Goal: Transaction & Acquisition: Book appointment/travel/reservation

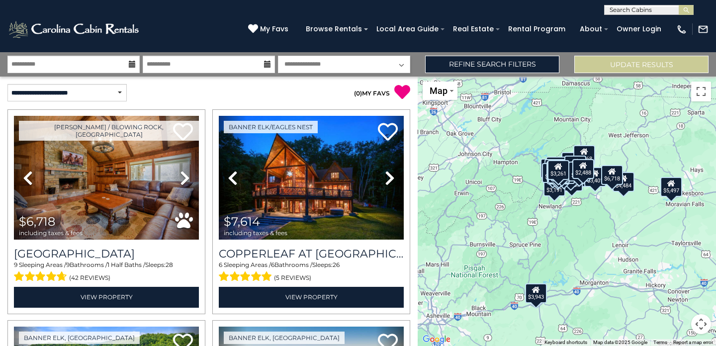
select select "**********"
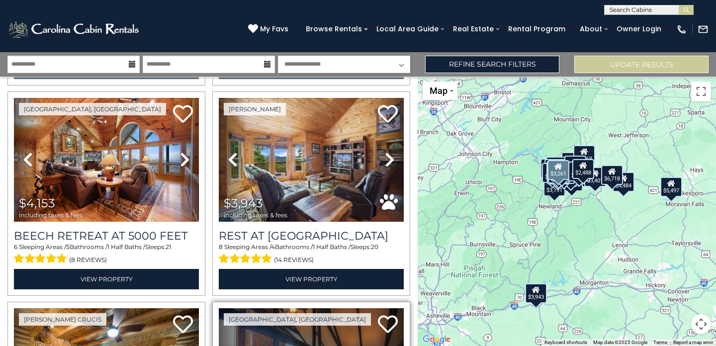
scroll to position [624, 0]
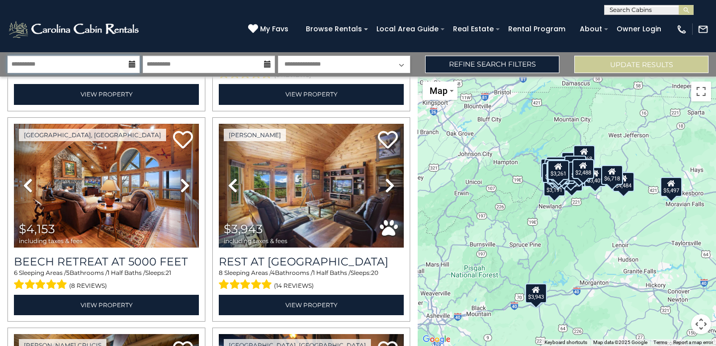
click at [112, 65] on input "**********" at bounding box center [73, 64] width 132 height 17
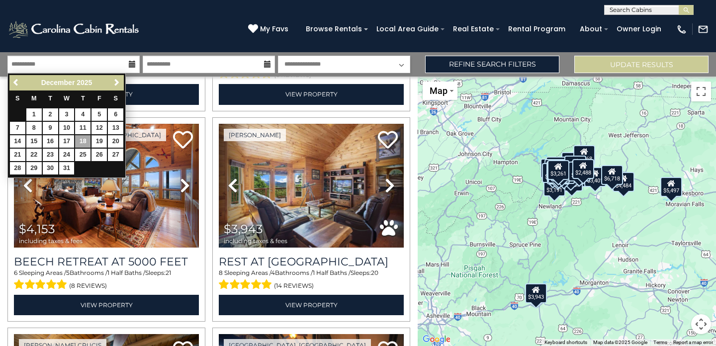
click at [96, 139] on link "19" at bounding box center [98, 141] width 15 height 12
type input "********"
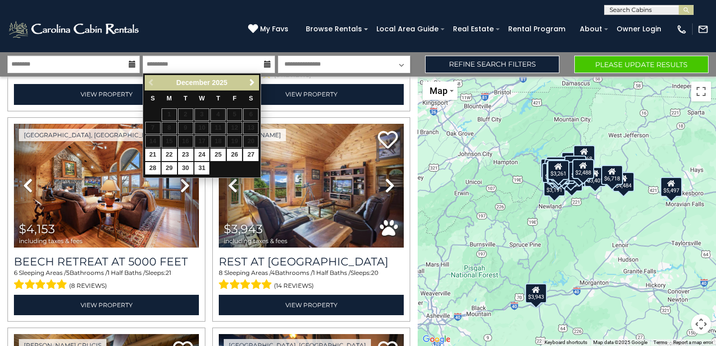
click at [237, 151] on link "26" at bounding box center [234, 155] width 15 height 12
type input "********"
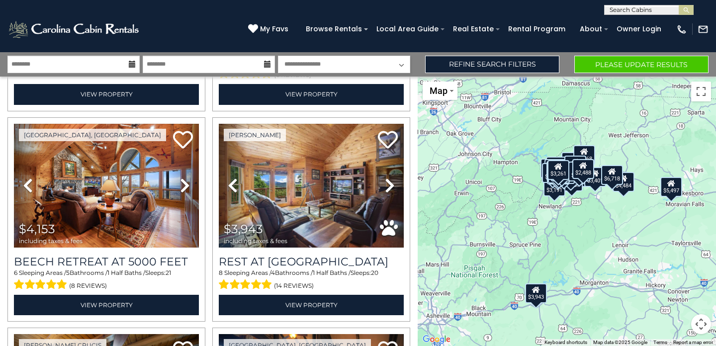
click at [650, 62] on button "Please Update Results" at bounding box center [641, 64] width 134 height 17
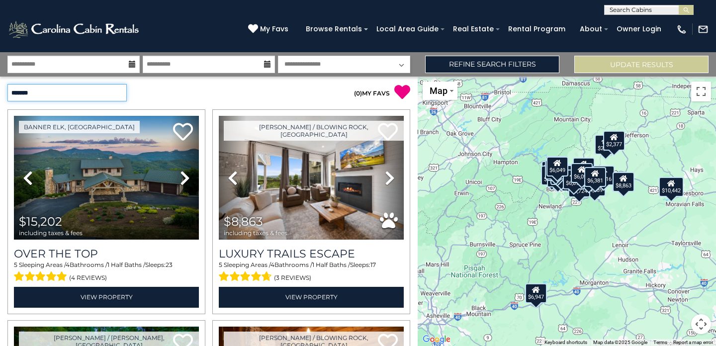
select select "**********"
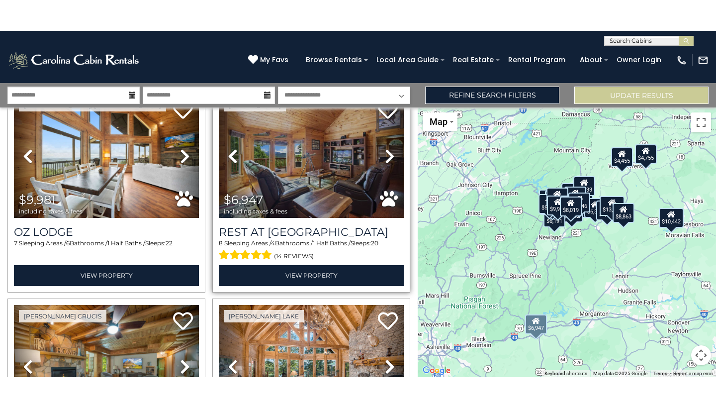
scroll to position [463, 0]
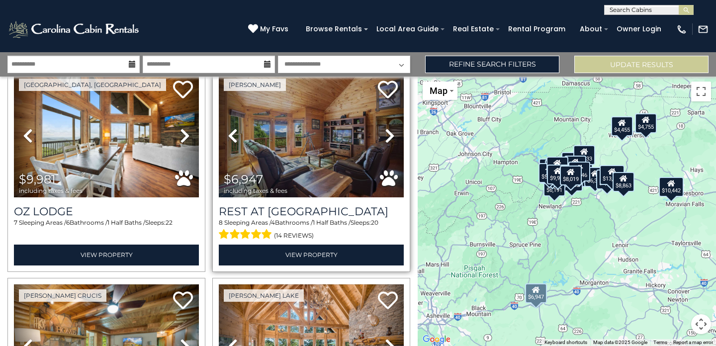
click at [306, 163] on img at bounding box center [311, 136] width 185 height 124
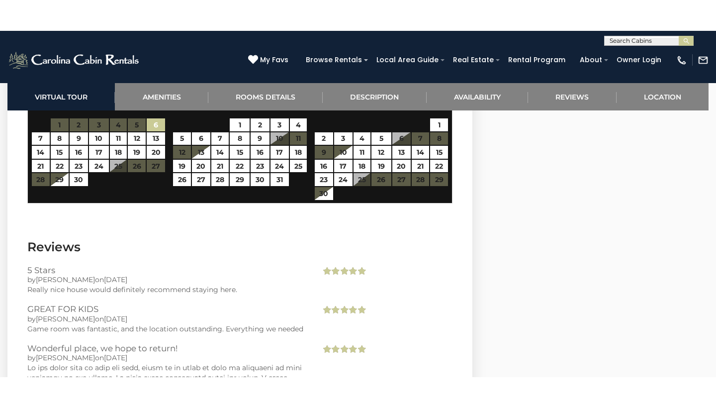
scroll to position [2547, 0]
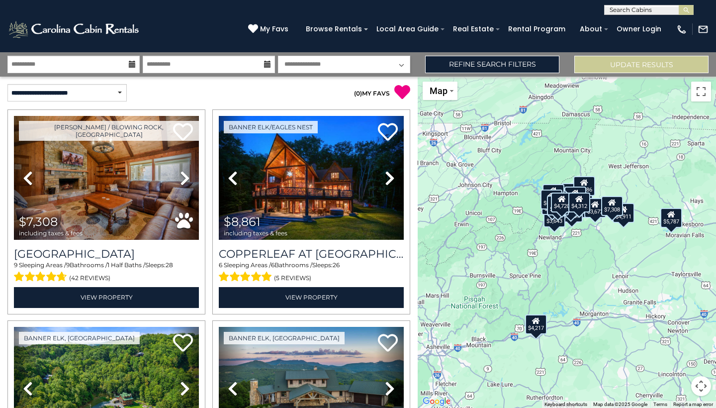
select select "**********"
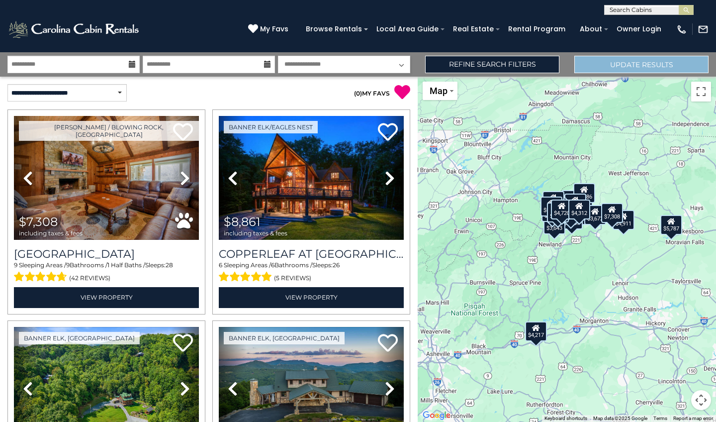
click at [624, 65] on button "Update Results" at bounding box center [641, 64] width 134 height 17
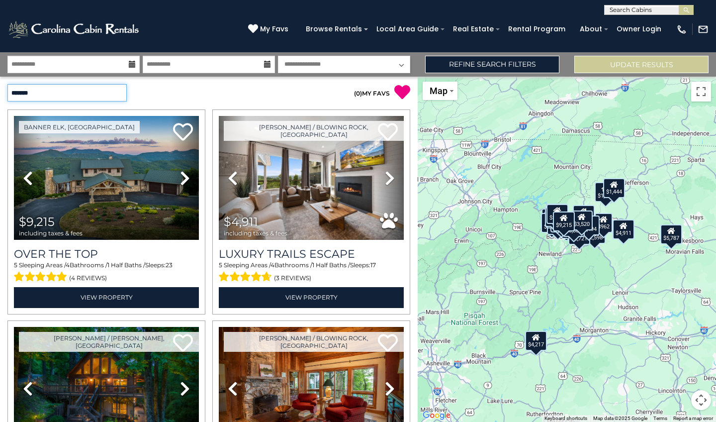
select select "**********"
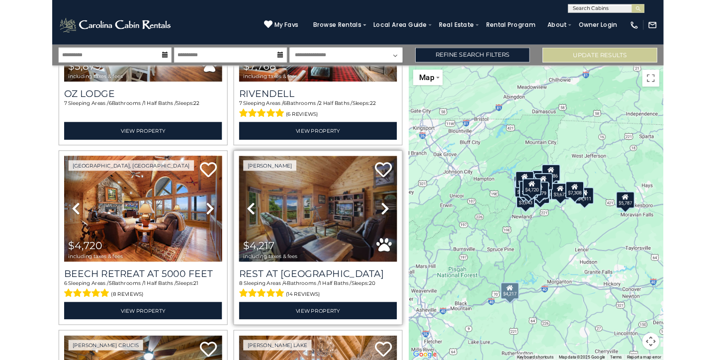
scroll to position [637, 0]
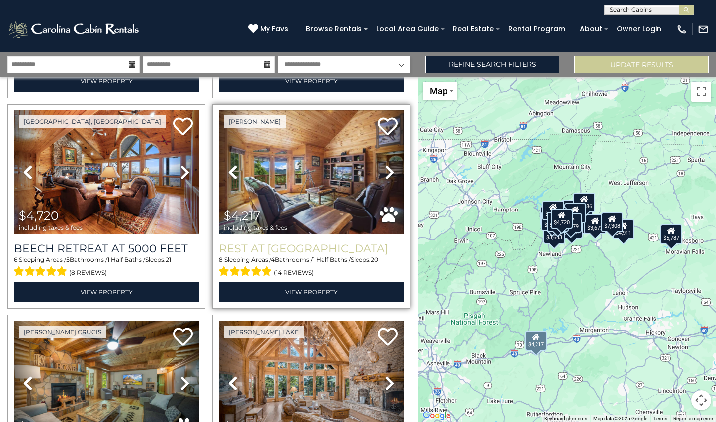
click at [296, 249] on h3 "Rest at [GEOGRAPHIC_DATA]" at bounding box center [311, 248] width 185 height 13
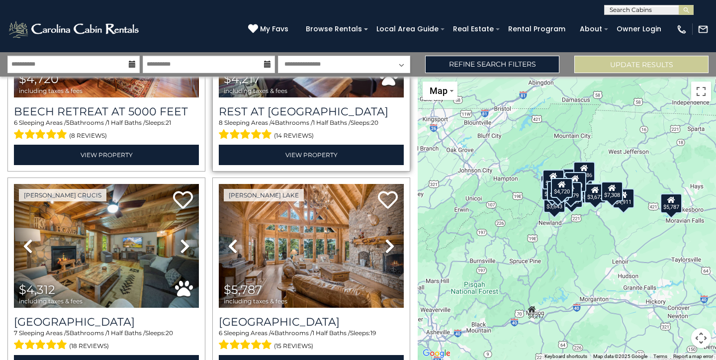
scroll to position [836, 0]
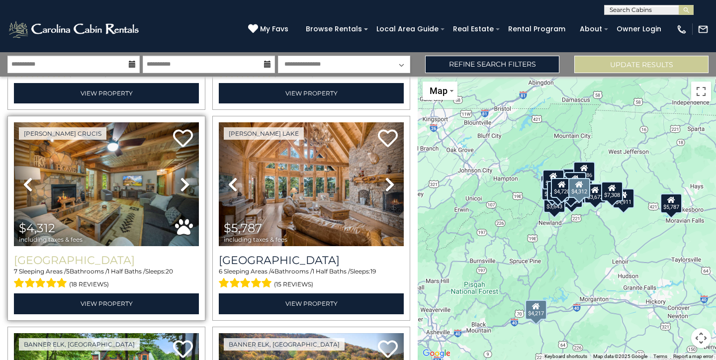
click at [110, 259] on h3 "Mountainside Lodge" at bounding box center [106, 260] width 185 height 13
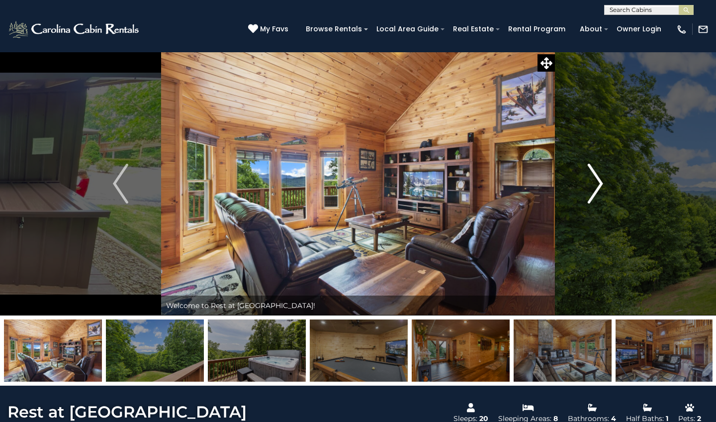
click at [583, 204] on button "Next" at bounding box center [595, 184] width 81 height 264
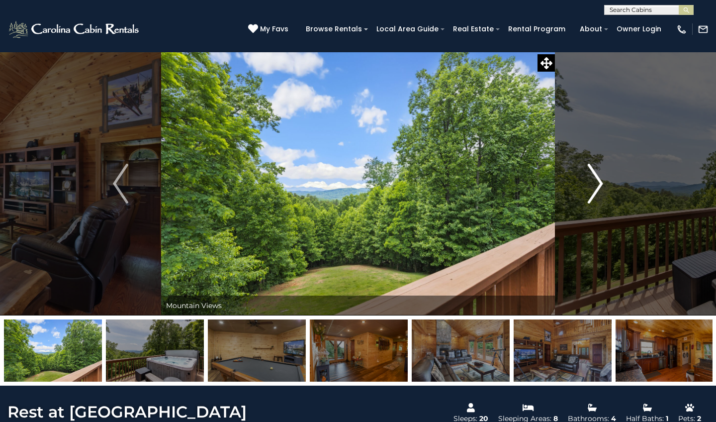
click at [598, 186] on img "Next" at bounding box center [595, 184] width 15 height 40
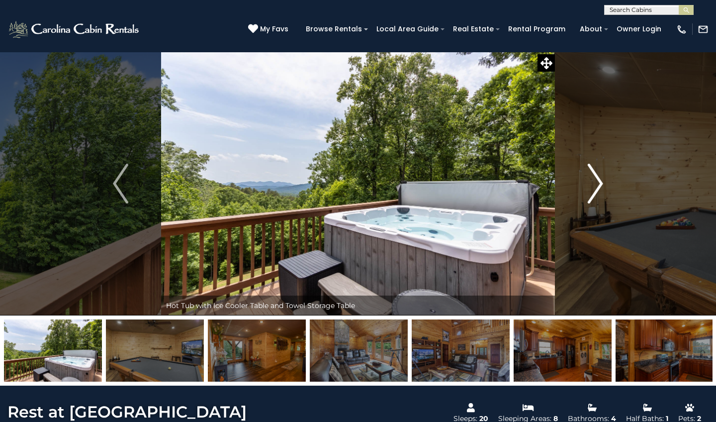
click at [594, 170] on img "Next" at bounding box center [595, 184] width 15 height 40
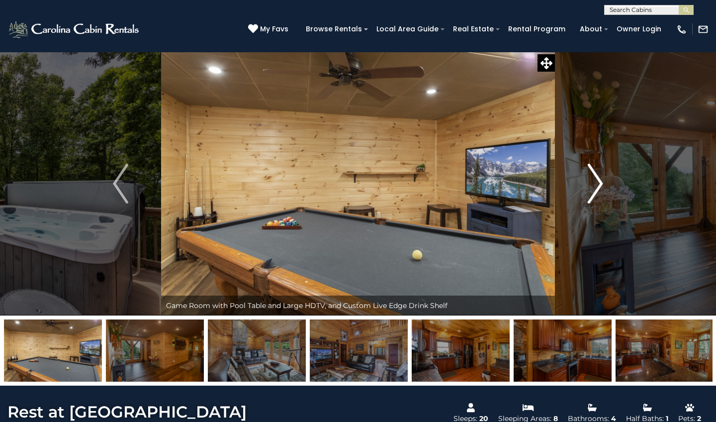
click at [596, 175] on img "Next" at bounding box center [595, 184] width 15 height 40
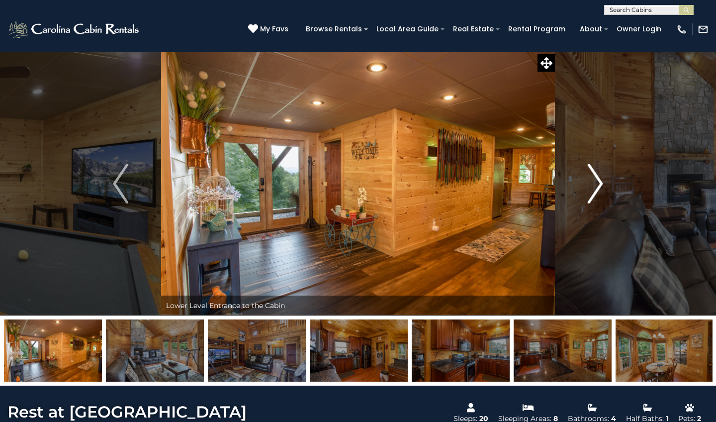
click at [595, 187] on img "Next" at bounding box center [595, 184] width 15 height 40
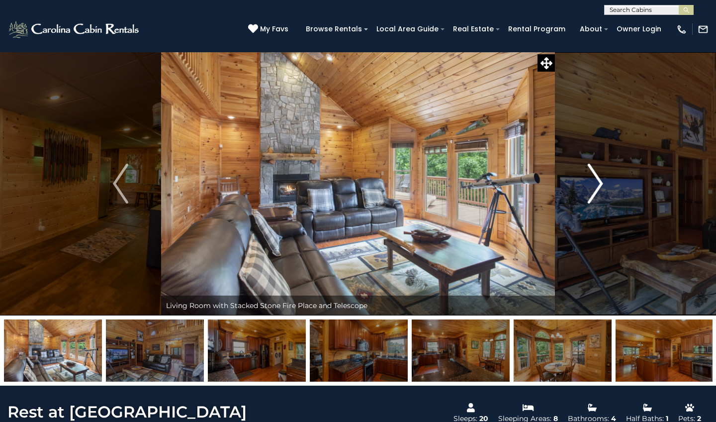
click at [595, 187] on img "Next" at bounding box center [595, 184] width 15 height 40
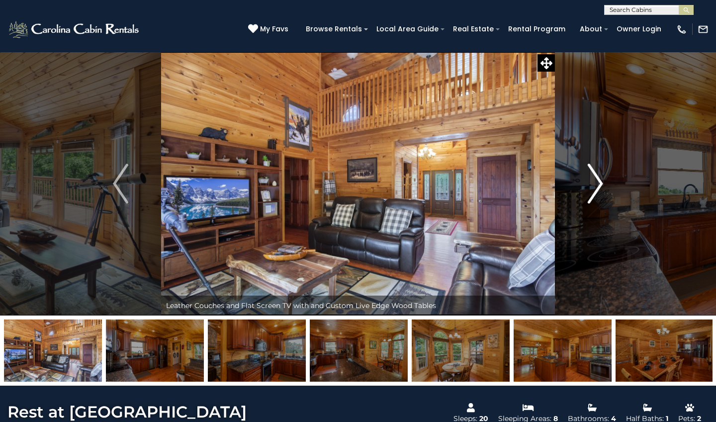
click at [598, 186] on img "Next" at bounding box center [595, 184] width 15 height 40
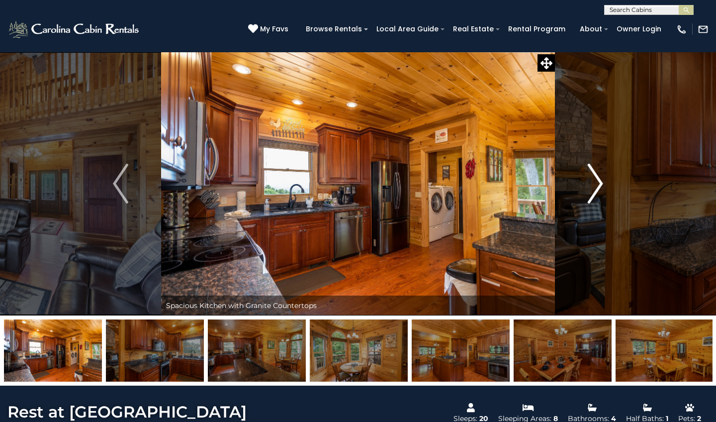
click at [593, 181] on img "Next" at bounding box center [595, 184] width 15 height 40
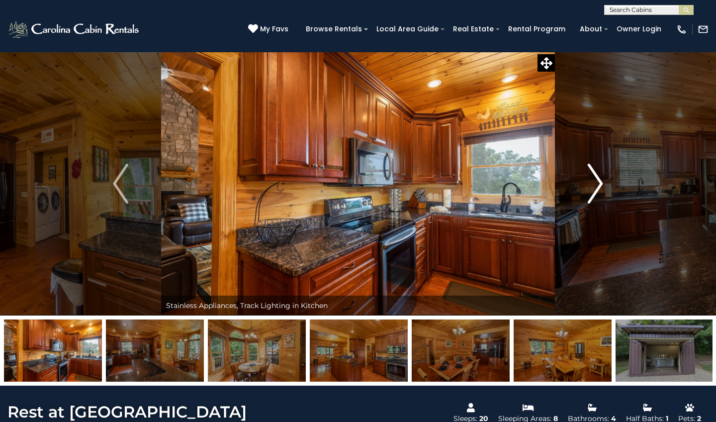
click at [593, 181] on img "Next" at bounding box center [595, 184] width 15 height 40
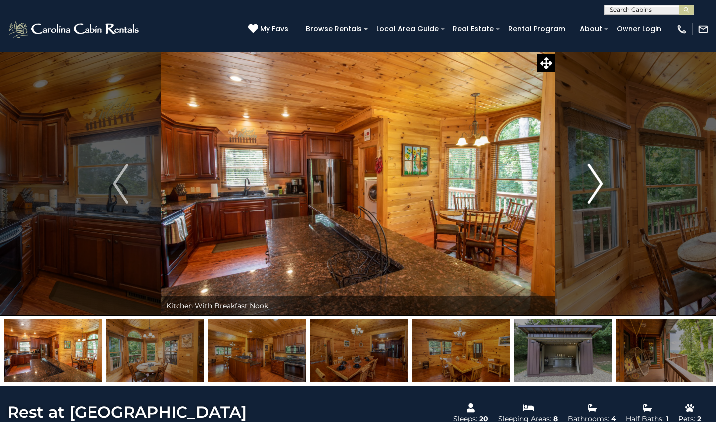
click at [597, 185] on img "Next" at bounding box center [595, 184] width 15 height 40
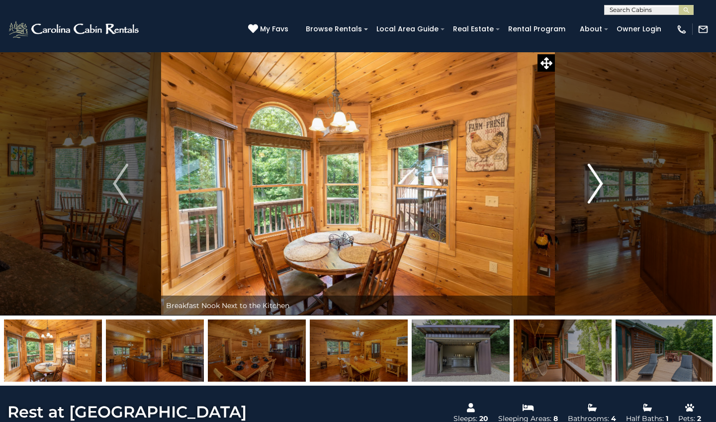
click at [598, 184] on img "Next" at bounding box center [595, 184] width 15 height 40
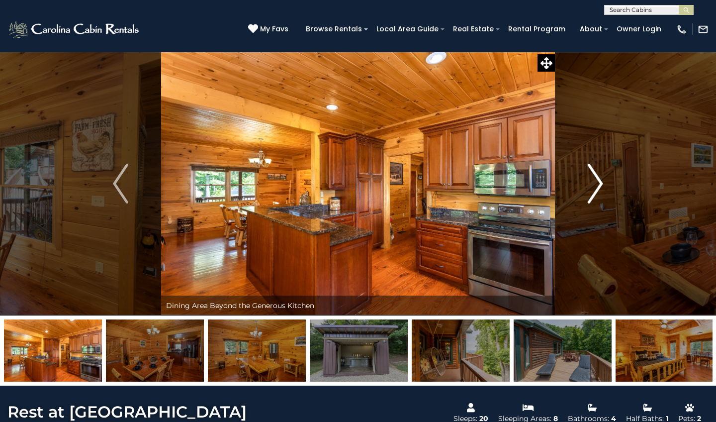
click at [598, 184] on img "Next" at bounding box center [595, 184] width 15 height 40
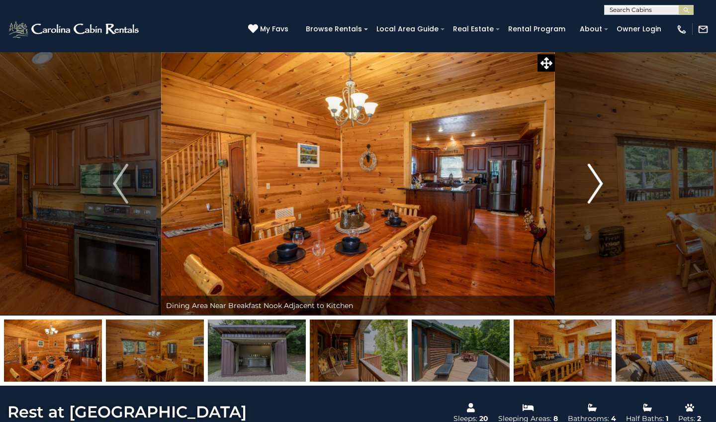
click at [598, 184] on img "Next" at bounding box center [595, 184] width 15 height 40
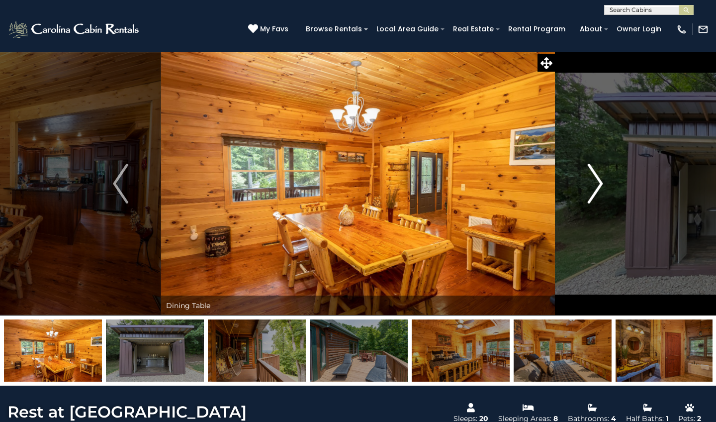
click at [598, 186] on img "Next" at bounding box center [595, 184] width 15 height 40
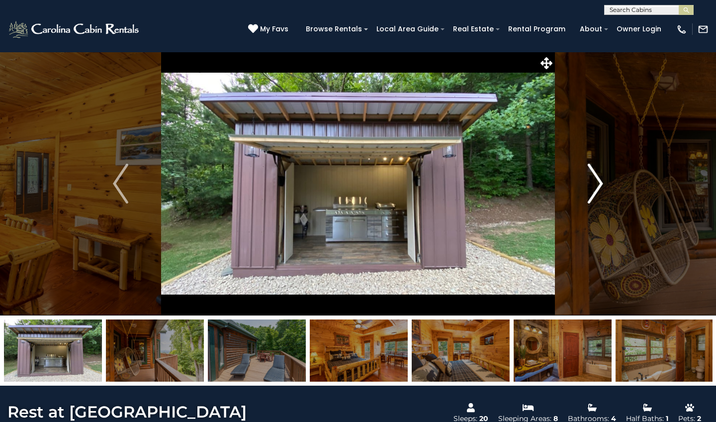
click at [593, 183] on img "Next" at bounding box center [595, 184] width 15 height 40
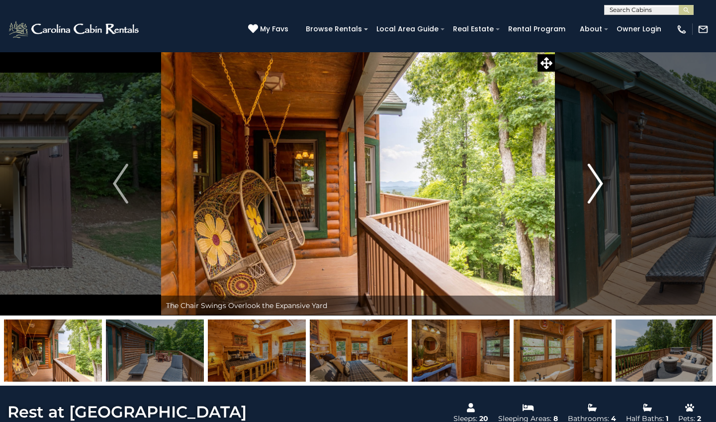
click at [594, 183] on img "Next" at bounding box center [595, 184] width 15 height 40
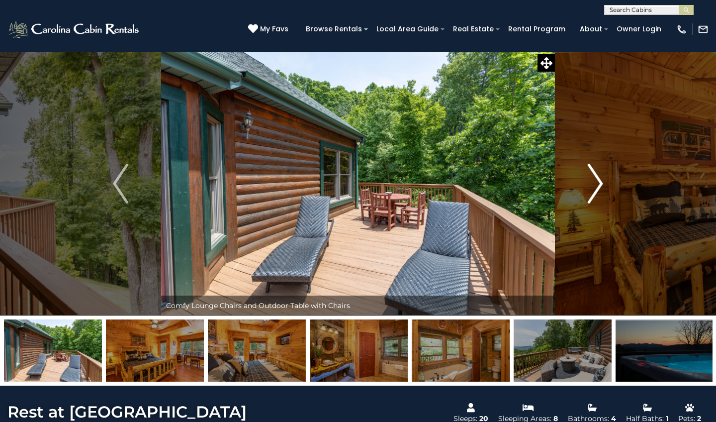
click at [594, 183] on img "Next" at bounding box center [595, 184] width 15 height 40
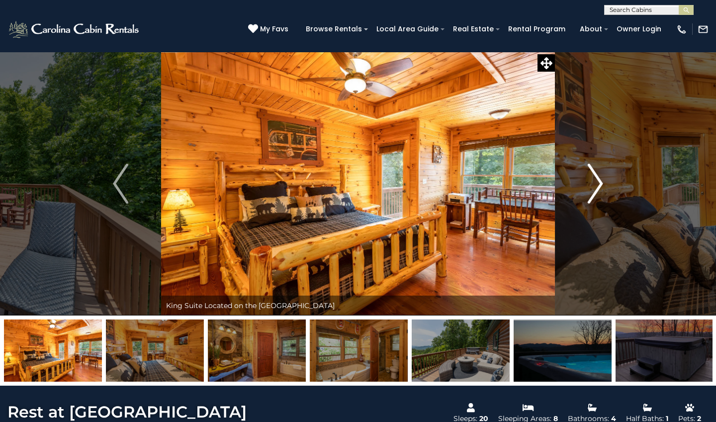
click at [602, 183] on img "Next" at bounding box center [595, 184] width 15 height 40
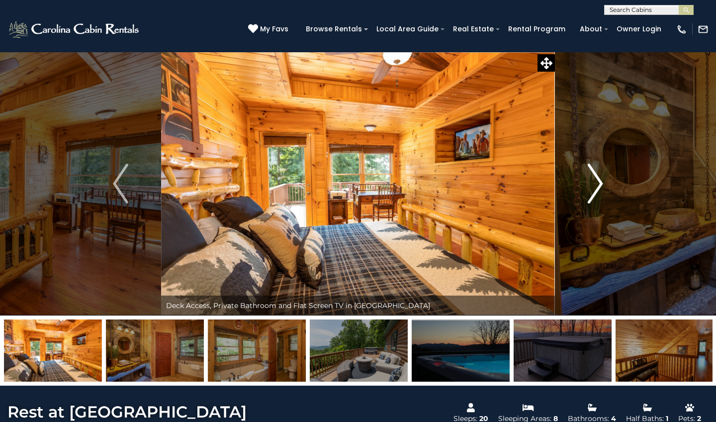
click at [602, 183] on img "Next" at bounding box center [595, 184] width 15 height 40
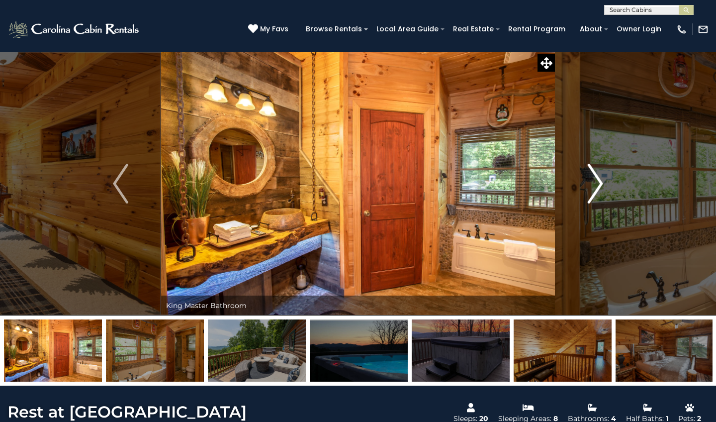
click at [602, 183] on img "Next" at bounding box center [595, 184] width 15 height 40
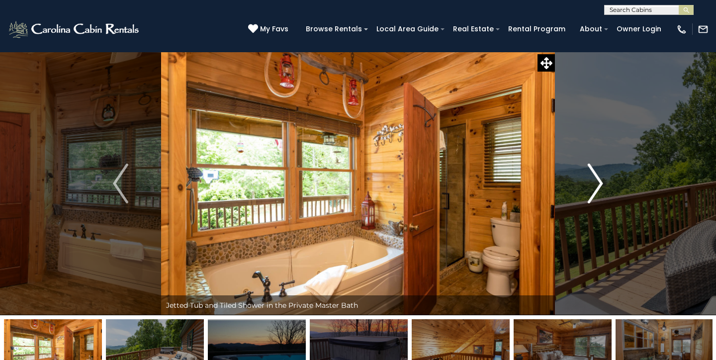
click at [602, 183] on img "Next" at bounding box center [595, 184] width 15 height 40
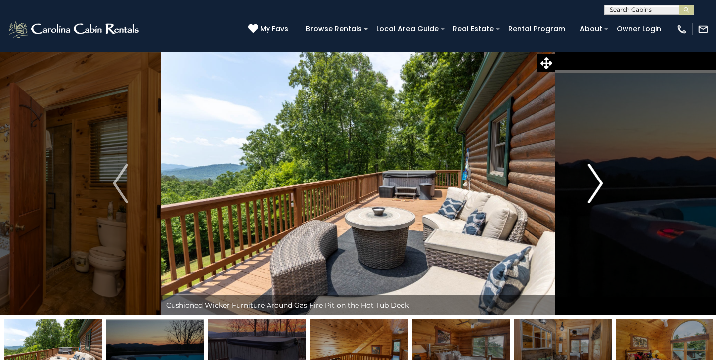
click at [602, 183] on img "Next" at bounding box center [595, 184] width 15 height 40
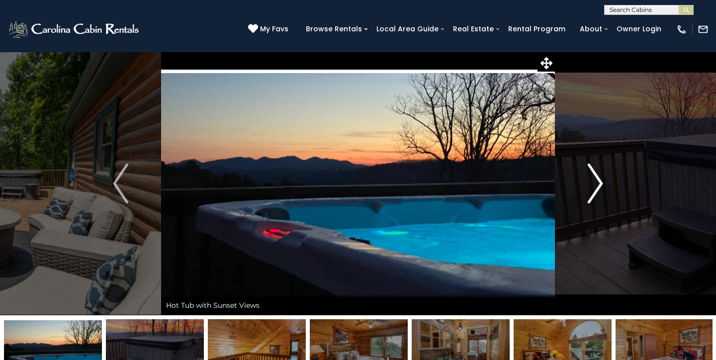
click at [602, 183] on img "Next" at bounding box center [595, 184] width 15 height 40
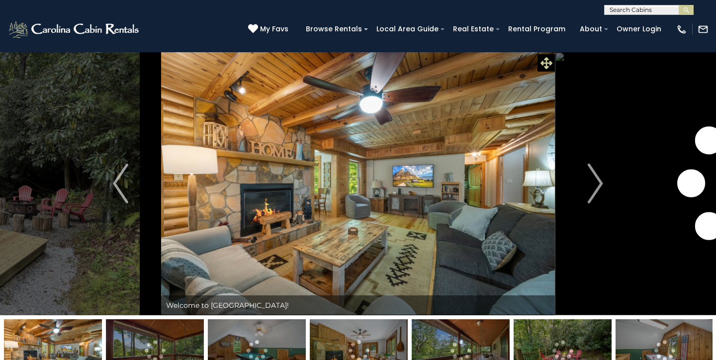
click at [549, 63] on icon at bounding box center [546, 63] width 12 height 12
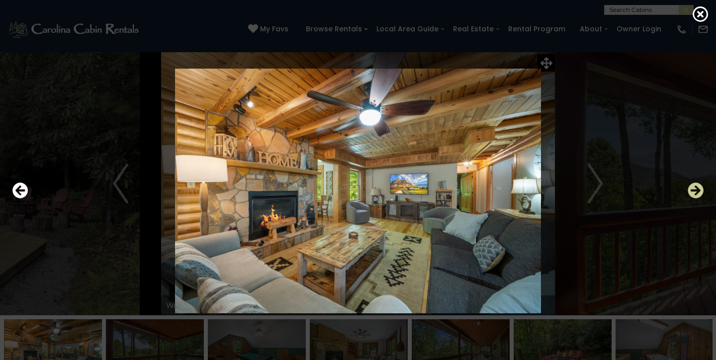
click at [697, 194] on icon "Next" at bounding box center [696, 190] width 16 height 16
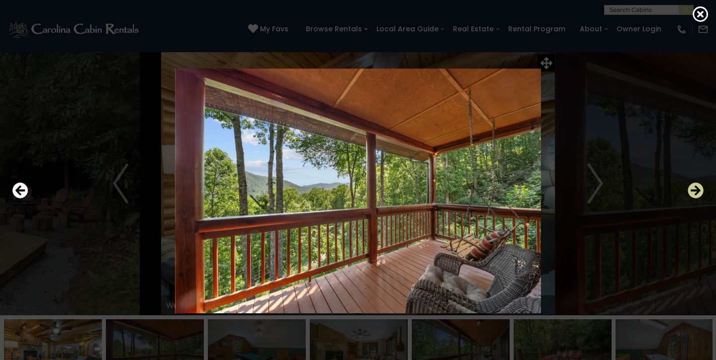
click at [697, 194] on icon "Next" at bounding box center [696, 190] width 16 height 16
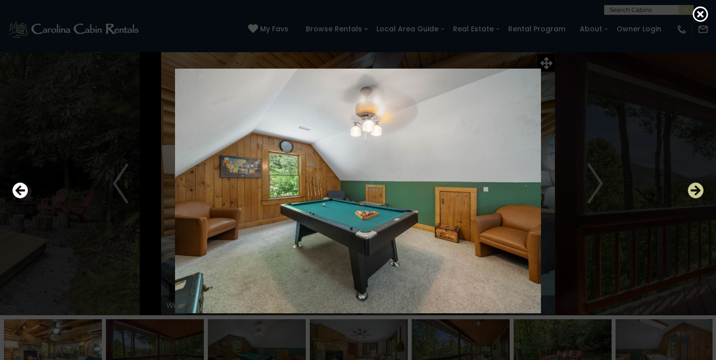
click at [697, 194] on icon "Next" at bounding box center [696, 190] width 16 height 16
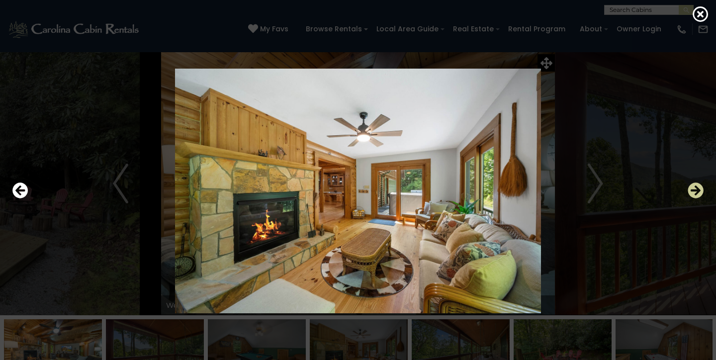
click at [697, 194] on icon "Next" at bounding box center [696, 190] width 16 height 16
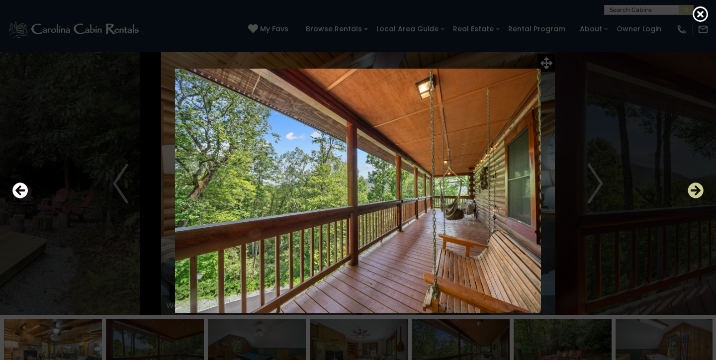
click at [695, 194] on icon "Next" at bounding box center [696, 190] width 16 height 16
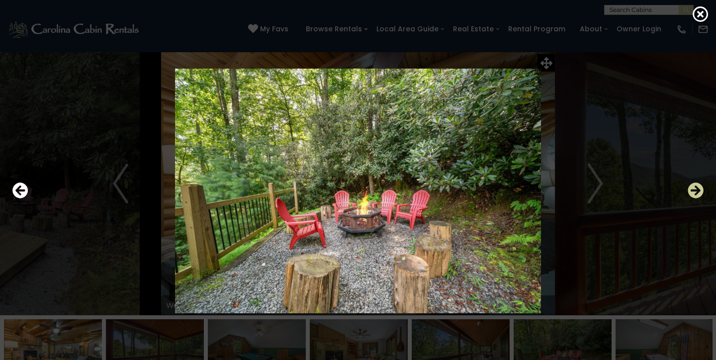
click at [695, 194] on icon "Next" at bounding box center [696, 190] width 16 height 16
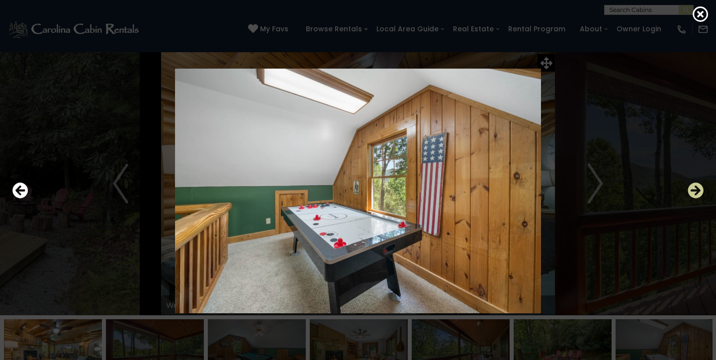
click at [695, 194] on icon "Next" at bounding box center [696, 190] width 16 height 16
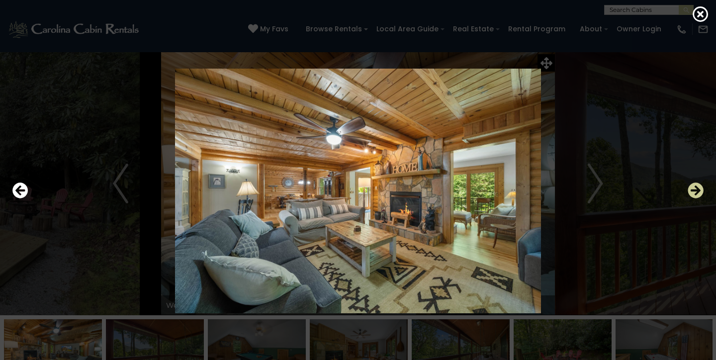
click at [695, 194] on icon "Next" at bounding box center [696, 190] width 16 height 16
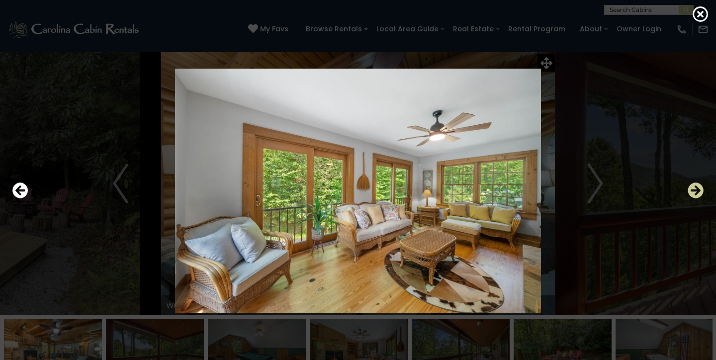
click at [695, 194] on icon "Next" at bounding box center [696, 190] width 16 height 16
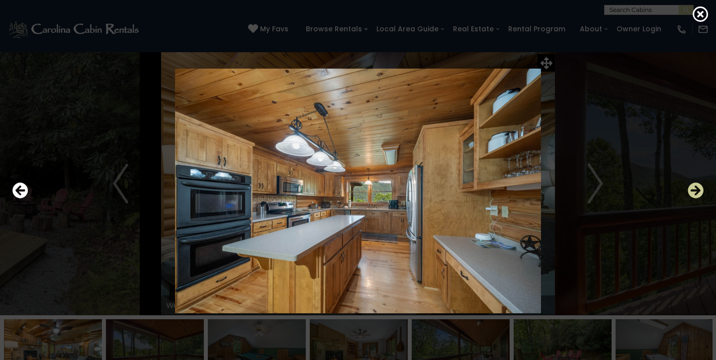
click at [695, 194] on icon "Next" at bounding box center [696, 190] width 16 height 16
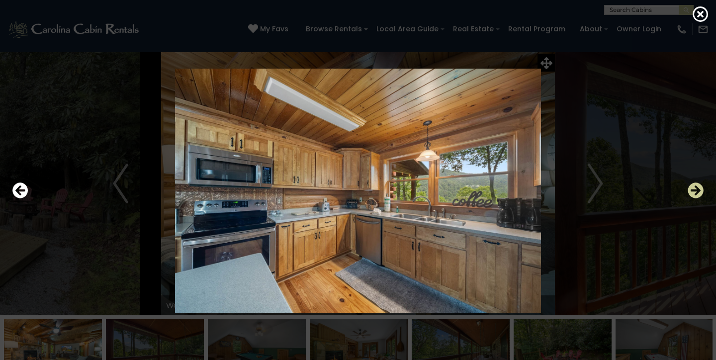
click at [695, 194] on icon "Next" at bounding box center [696, 190] width 16 height 16
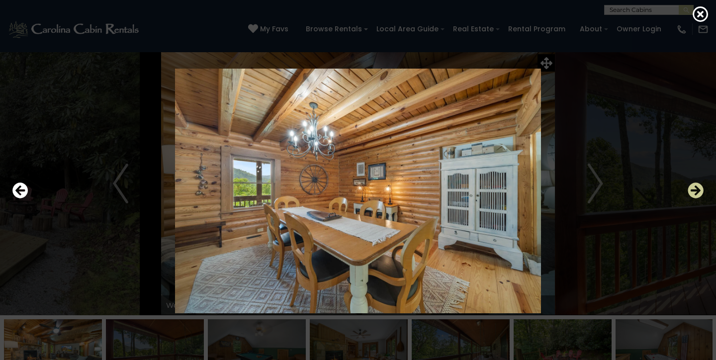
click at [695, 194] on icon "Next" at bounding box center [696, 190] width 16 height 16
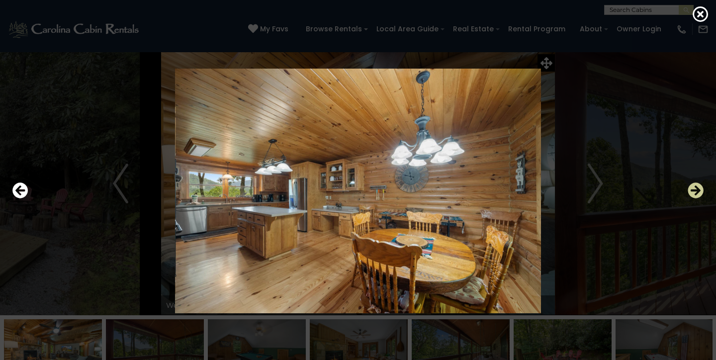
click at [695, 194] on icon "Next" at bounding box center [696, 190] width 16 height 16
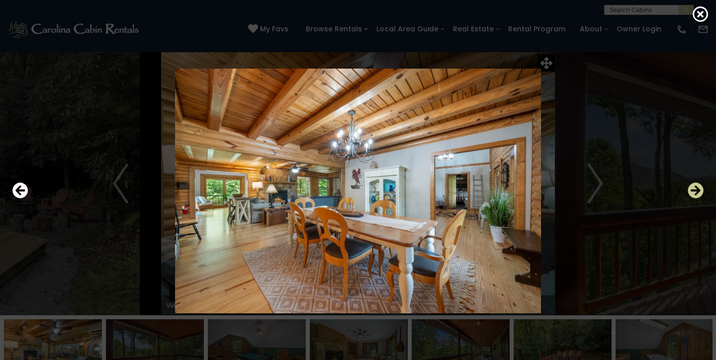
click at [695, 194] on icon "Next" at bounding box center [696, 190] width 16 height 16
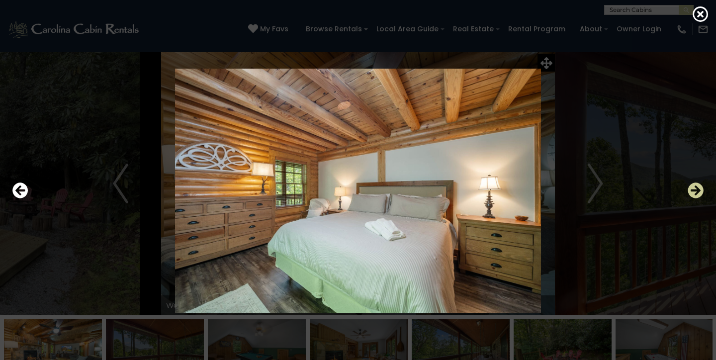
click at [695, 194] on icon "Next" at bounding box center [696, 190] width 16 height 16
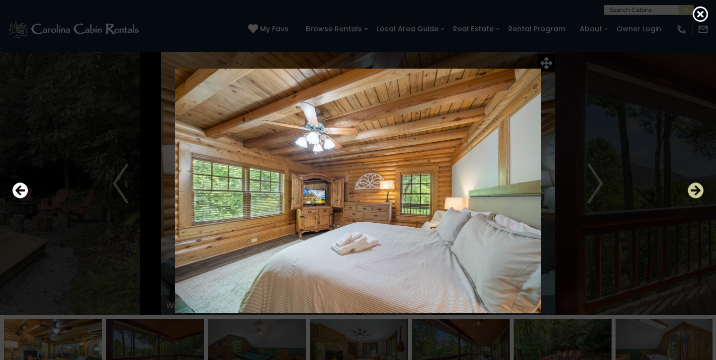
click at [694, 194] on icon "Next" at bounding box center [696, 190] width 16 height 16
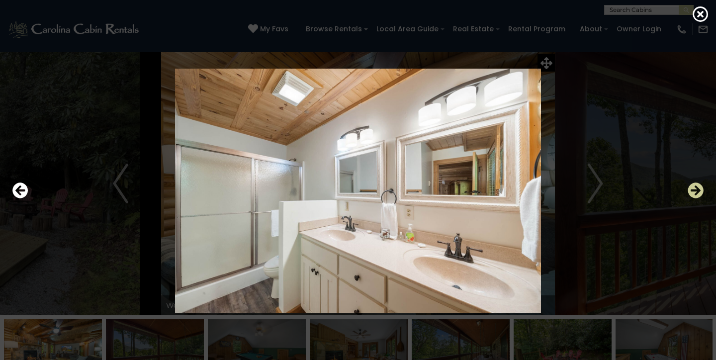
click at [694, 194] on icon "Next" at bounding box center [696, 190] width 16 height 16
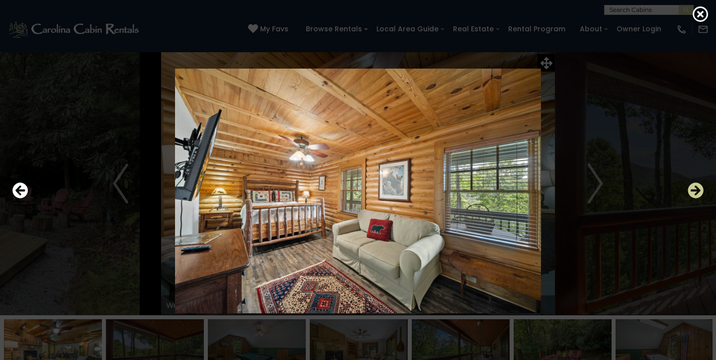
click at [694, 194] on icon "Next" at bounding box center [696, 190] width 16 height 16
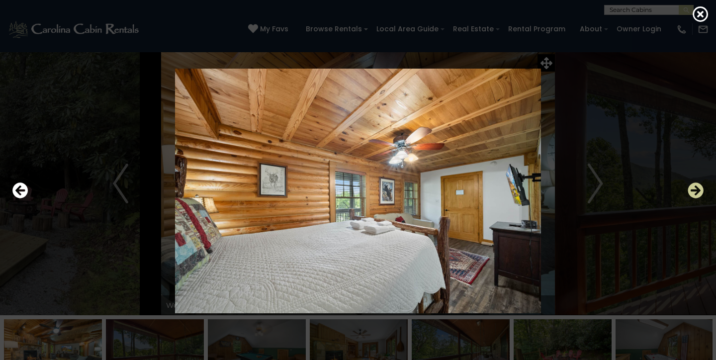
click at [694, 194] on icon "Next" at bounding box center [696, 190] width 16 height 16
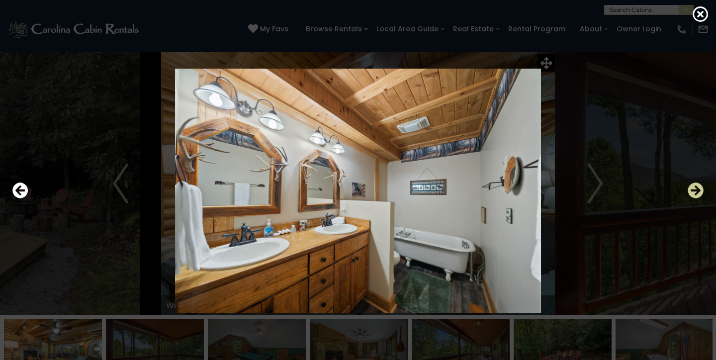
click at [694, 194] on icon "Next" at bounding box center [696, 190] width 16 height 16
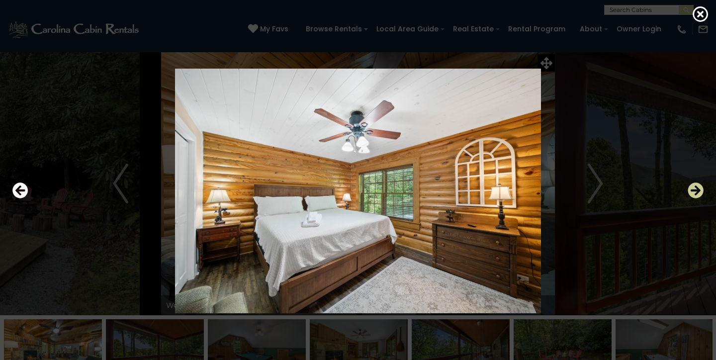
click at [694, 194] on icon "Next" at bounding box center [696, 190] width 16 height 16
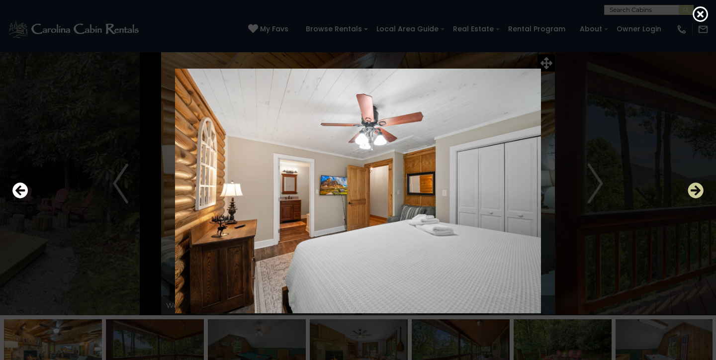
click at [694, 194] on icon "Next" at bounding box center [696, 190] width 16 height 16
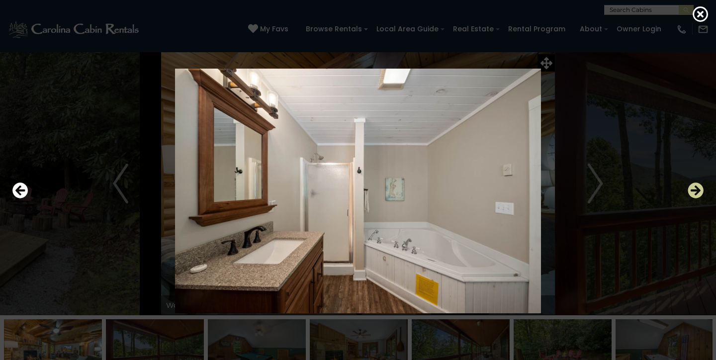
click at [694, 194] on icon "Next" at bounding box center [696, 190] width 16 height 16
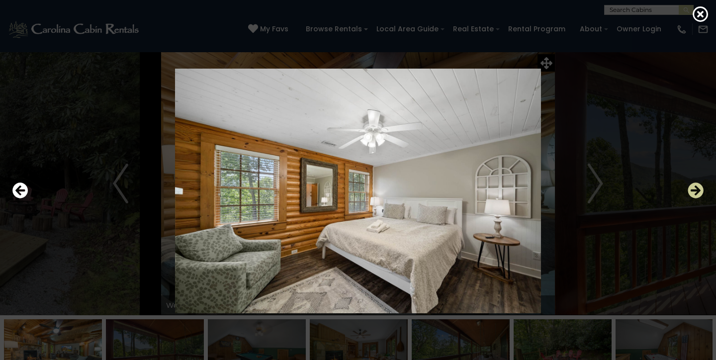
click at [694, 194] on icon "Next" at bounding box center [696, 190] width 16 height 16
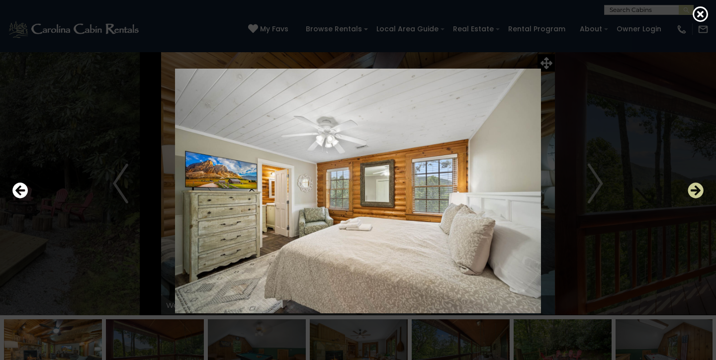
click at [694, 194] on icon "Next" at bounding box center [696, 190] width 16 height 16
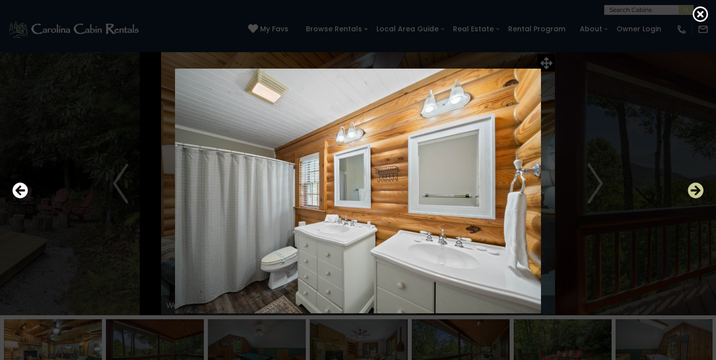
click at [694, 194] on icon "Next" at bounding box center [696, 190] width 16 height 16
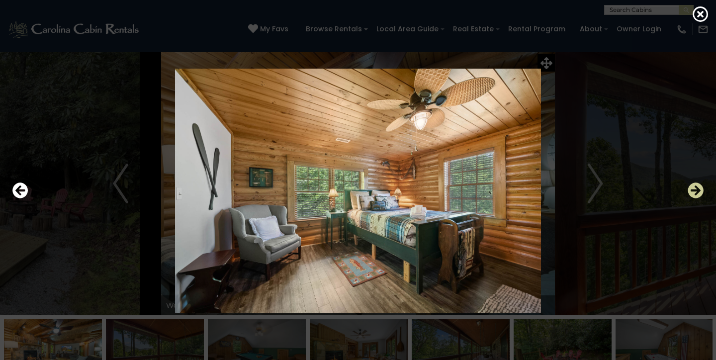
click at [694, 194] on icon "Next" at bounding box center [696, 190] width 16 height 16
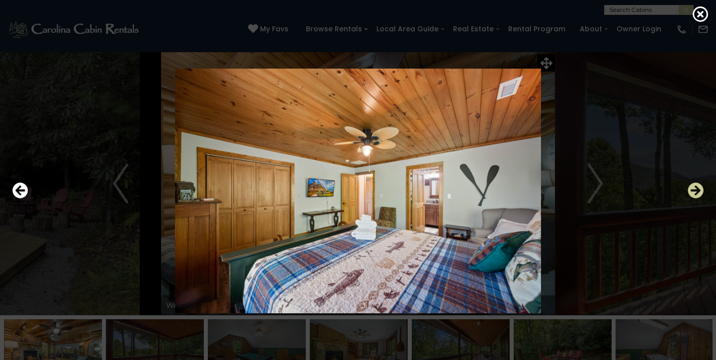
click at [694, 194] on icon "Next" at bounding box center [696, 190] width 16 height 16
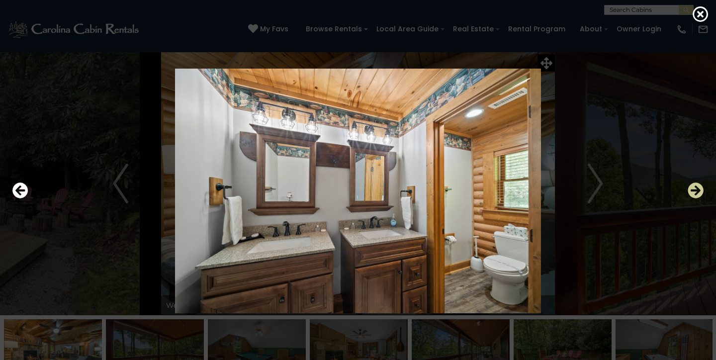
click at [694, 194] on icon "Next" at bounding box center [696, 190] width 16 height 16
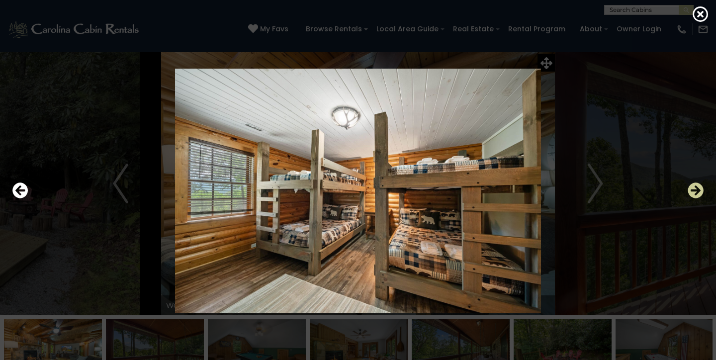
click at [694, 194] on icon "Next" at bounding box center [696, 190] width 16 height 16
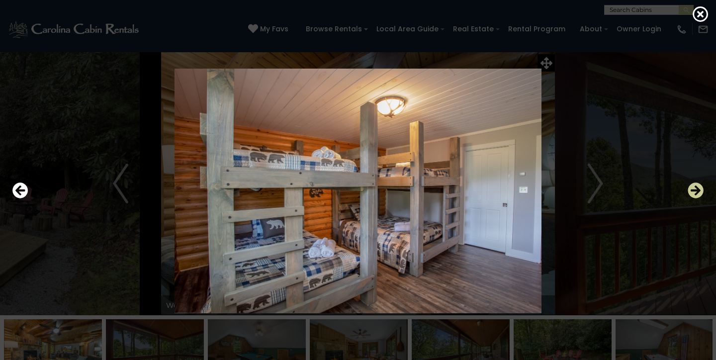
click at [694, 194] on icon "Next" at bounding box center [696, 190] width 16 height 16
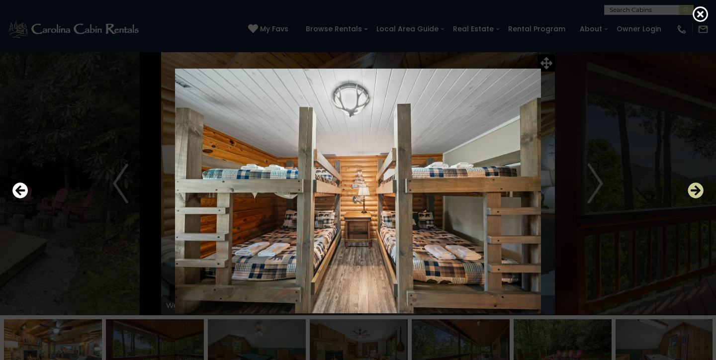
click at [694, 194] on icon "Next" at bounding box center [696, 190] width 16 height 16
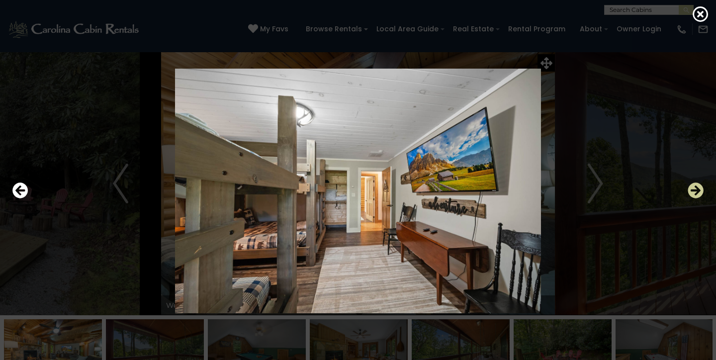
click at [694, 194] on icon "Next" at bounding box center [696, 190] width 16 height 16
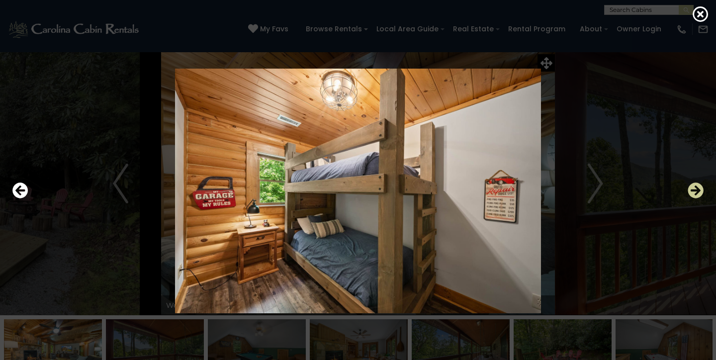
click at [694, 194] on icon "Next" at bounding box center [696, 190] width 16 height 16
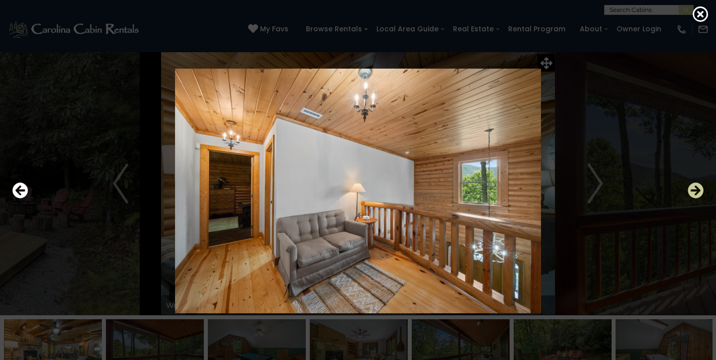
click at [694, 194] on icon "Next" at bounding box center [696, 190] width 16 height 16
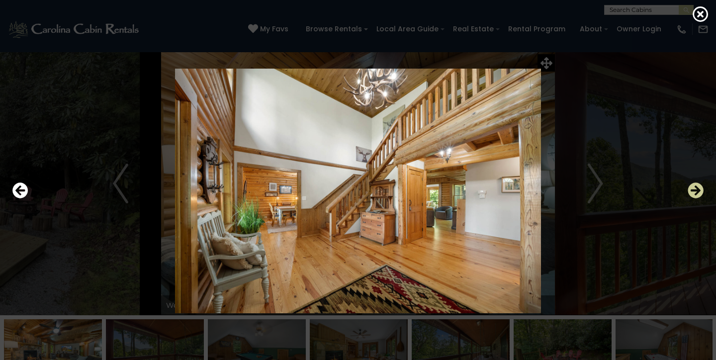
click at [694, 194] on icon "Next" at bounding box center [696, 190] width 16 height 16
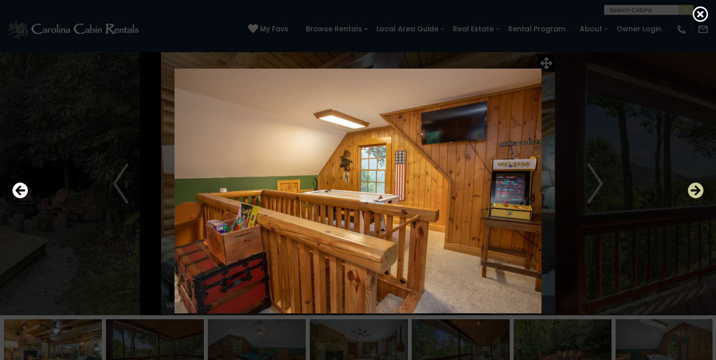
click at [694, 194] on icon "Next" at bounding box center [696, 190] width 16 height 16
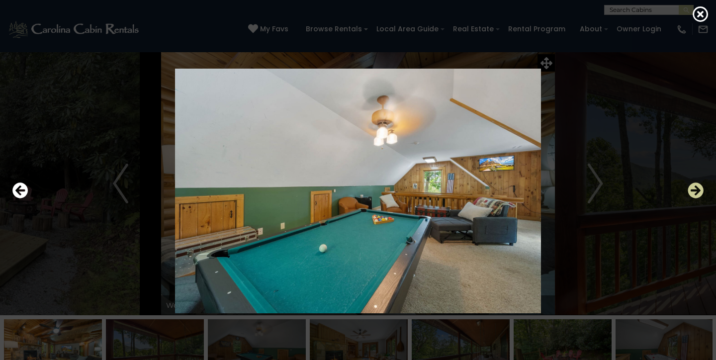
click at [694, 194] on icon "Next" at bounding box center [696, 190] width 16 height 16
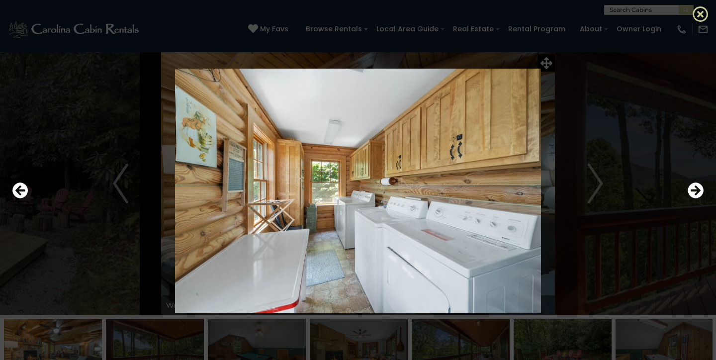
click at [699, 20] on icon at bounding box center [701, 14] width 16 height 16
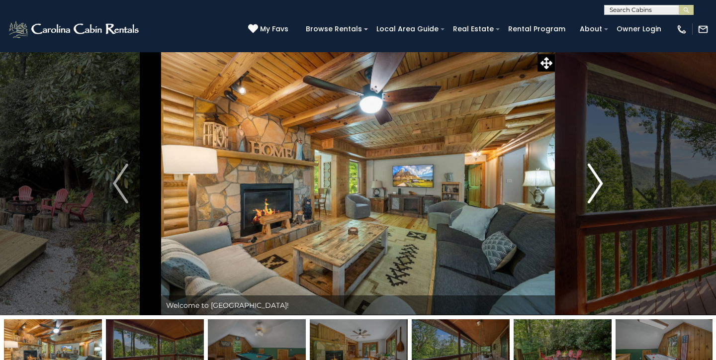
click at [601, 190] on img "Next" at bounding box center [595, 184] width 15 height 40
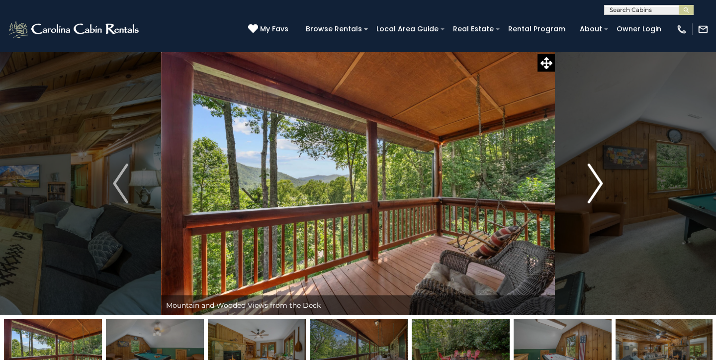
click at [597, 183] on img "Next" at bounding box center [595, 184] width 15 height 40
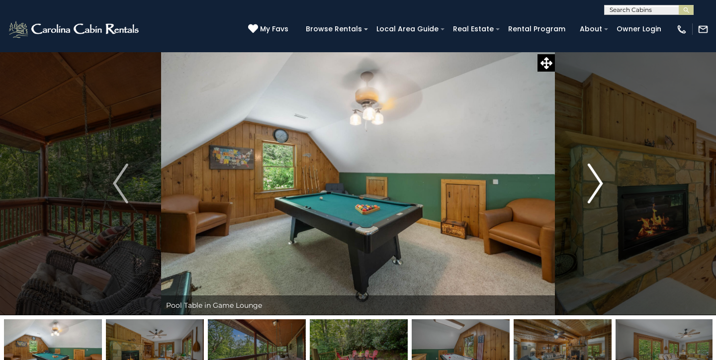
click at [597, 183] on img "Next" at bounding box center [595, 184] width 15 height 40
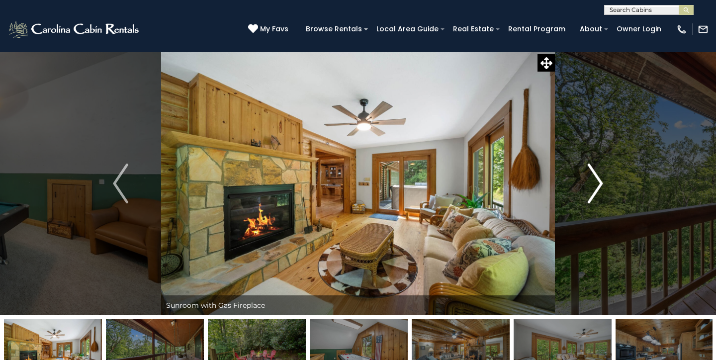
click at [597, 183] on img "Next" at bounding box center [595, 184] width 15 height 40
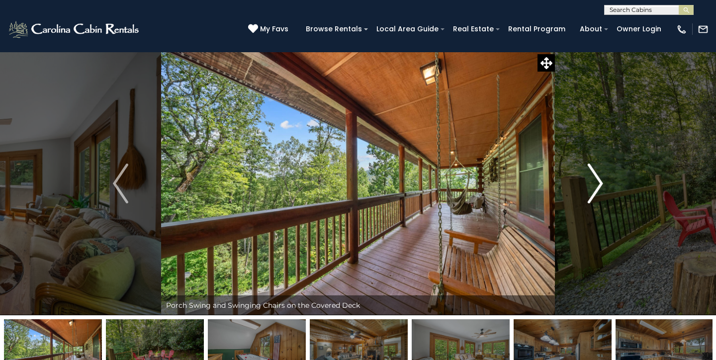
click at [597, 183] on img "Next" at bounding box center [595, 184] width 15 height 40
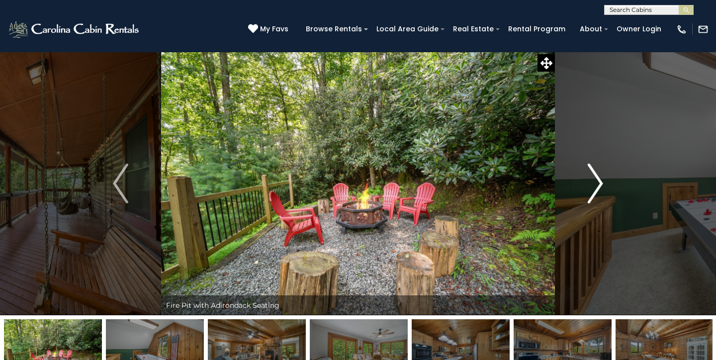
click at [597, 183] on img "Next" at bounding box center [595, 184] width 15 height 40
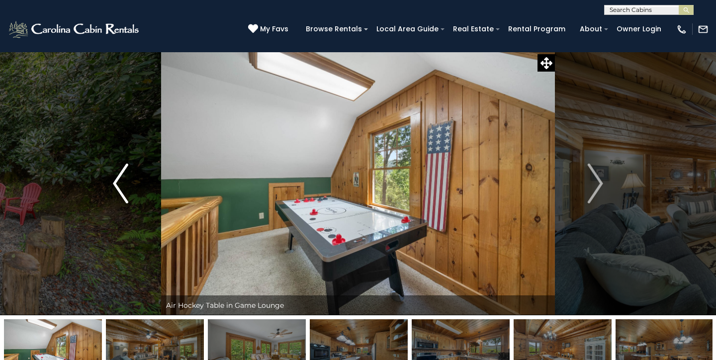
click at [121, 187] on img "Previous" at bounding box center [120, 184] width 15 height 40
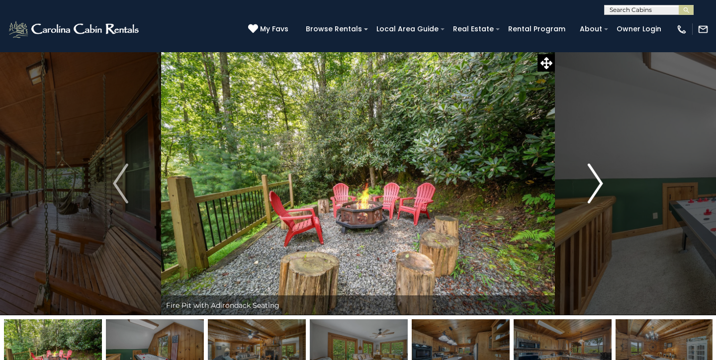
click at [597, 193] on img "Next" at bounding box center [595, 184] width 15 height 40
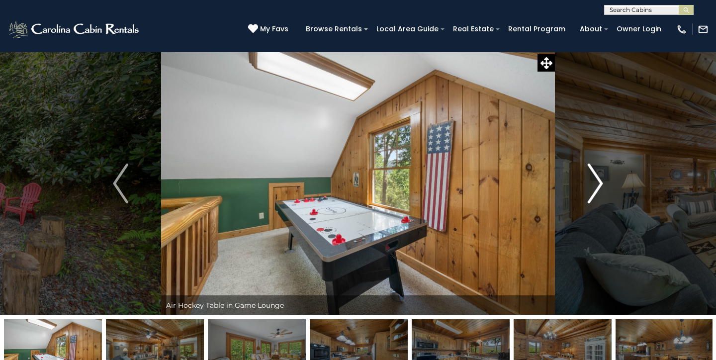
click at [597, 193] on img "Next" at bounding box center [595, 184] width 15 height 40
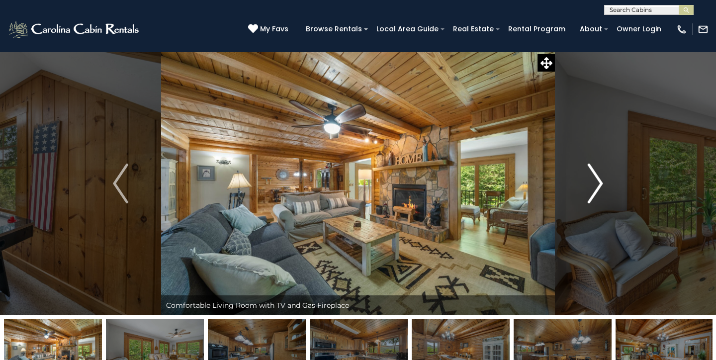
click at [597, 193] on img "Next" at bounding box center [595, 184] width 15 height 40
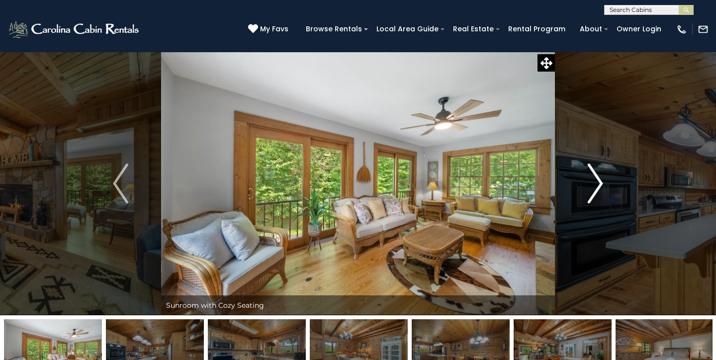
click at [597, 193] on img "Next" at bounding box center [595, 184] width 15 height 40
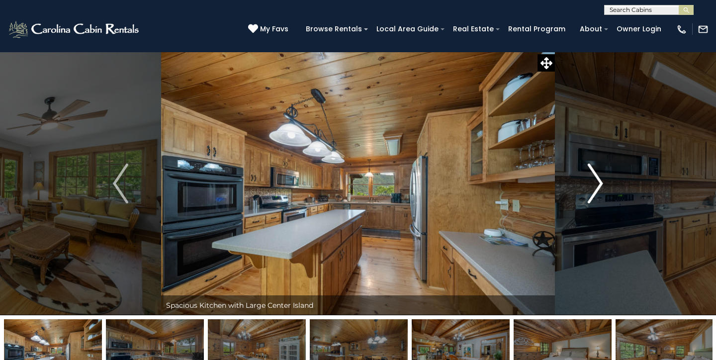
click at [597, 193] on img "Next" at bounding box center [595, 184] width 15 height 40
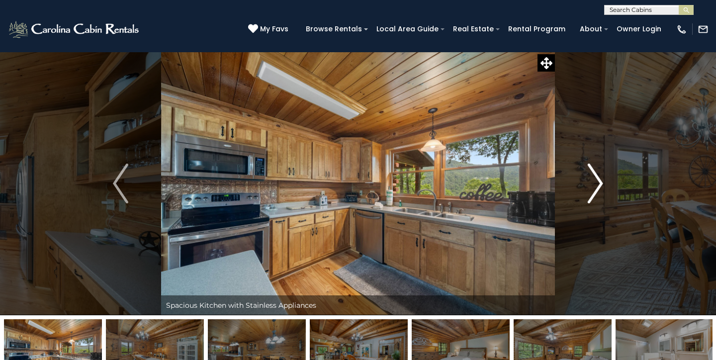
click at [597, 193] on img "Next" at bounding box center [595, 184] width 15 height 40
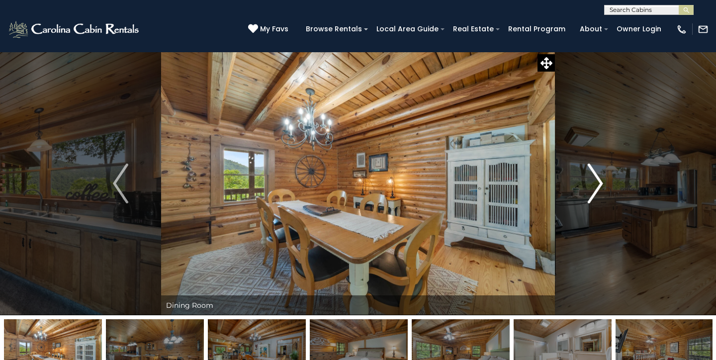
click at [597, 193] on img "Next" at bounding box center [595, 184] width 15 height 40
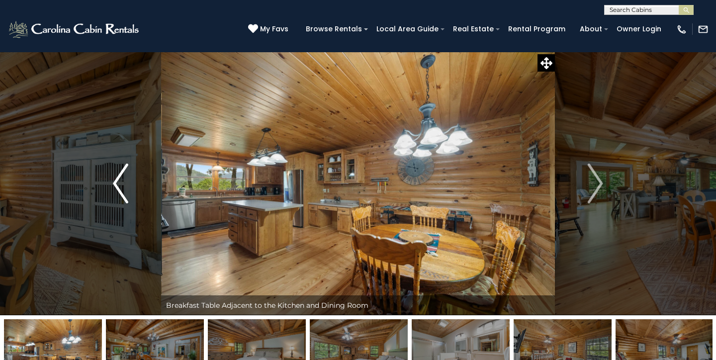
click at [120, 189] on img "Previous" at bounding box center [120, 184] width 15 height 40
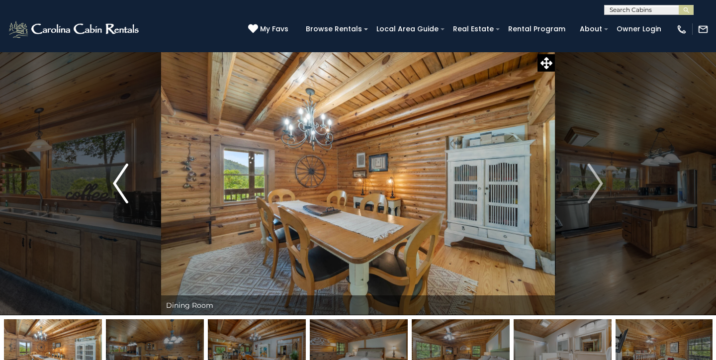
click at [120, 189] on img "Previous" at bounding box center [120, 184] width 15 height 40
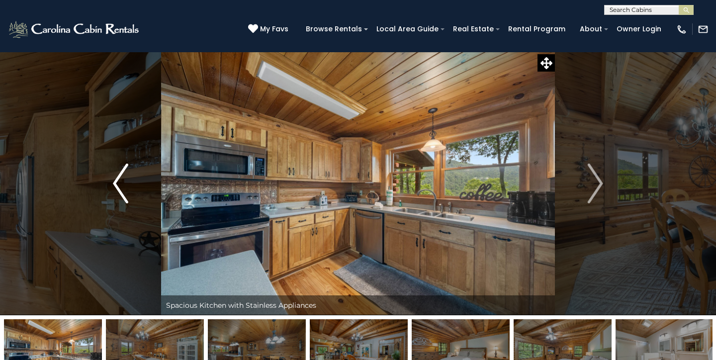
click at [117, 183] on img "Previous" at bounding box center [120, 184] width 15 height 40
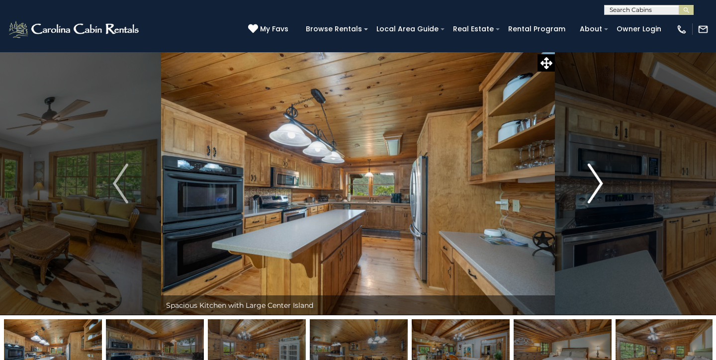
click at [595, 188] on img "Next" at bounding box center [595, 184] width 15 height 40
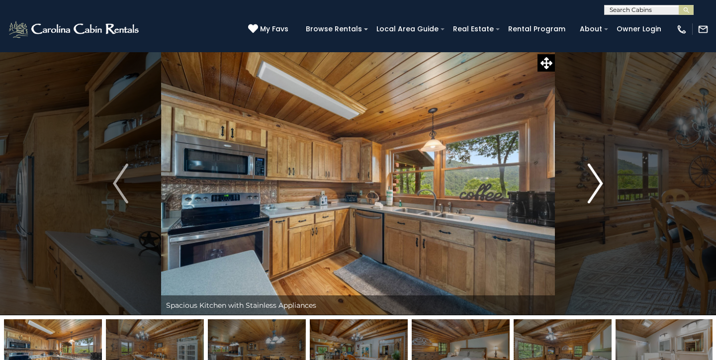
click at [595, 188] on img "Next" at bounding box center [595, 184] width 15 height 40
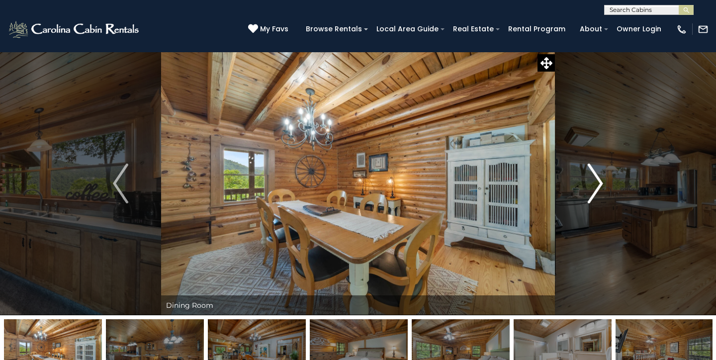
click at [595, 188] on img "Next" at bounding box center [595, 184] width 15 height 40
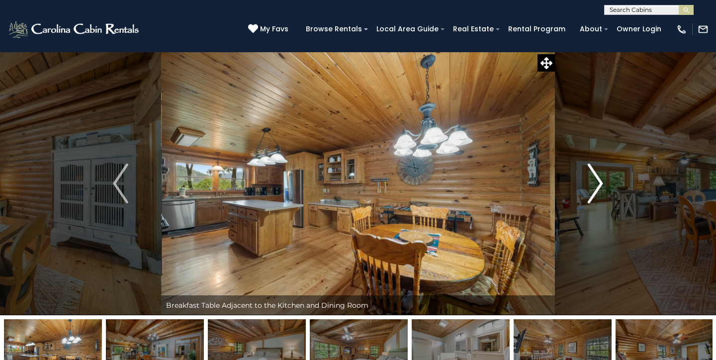
click at [595, 188] on img "Next" at bounding box center [595, 184] width 15 height 40
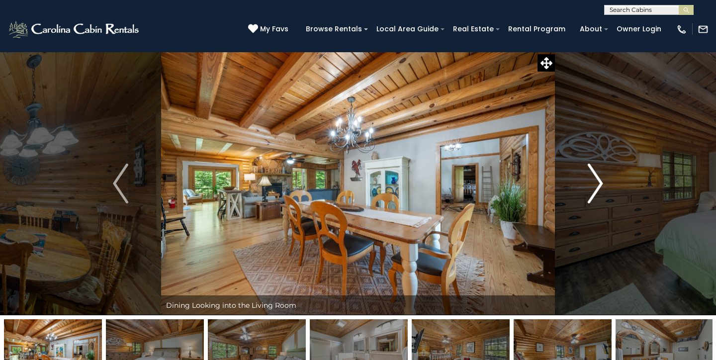
click at [595, 188] on img "Next" at bounding box center [595, 184] width 15 height 40
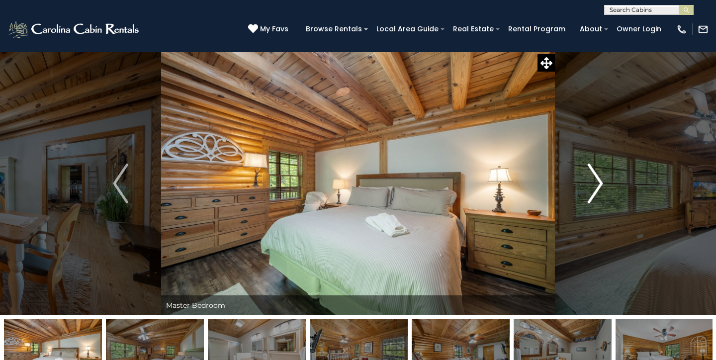
click at [595, 188] on img "Next" at bounding box center [595, 184] width 15 height 40
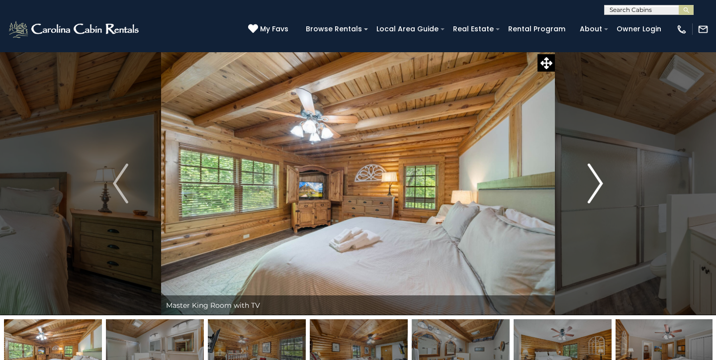
click at [598, 189] on img "Next" at bounding box center [595, 184] width 15 height 40
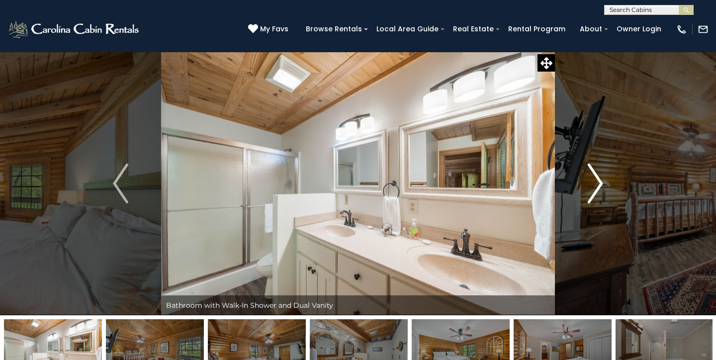
click at [598, 189] on img "Next" at bounding box center [595, 184] width 15 height 40
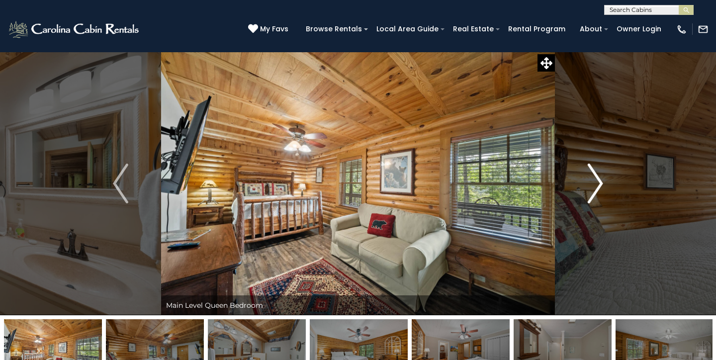
click at [606, 181] on button "Next" at bounding box center [595, 184] width 81 height 264
